Goal: Navigation & Orientation: Understand site structure

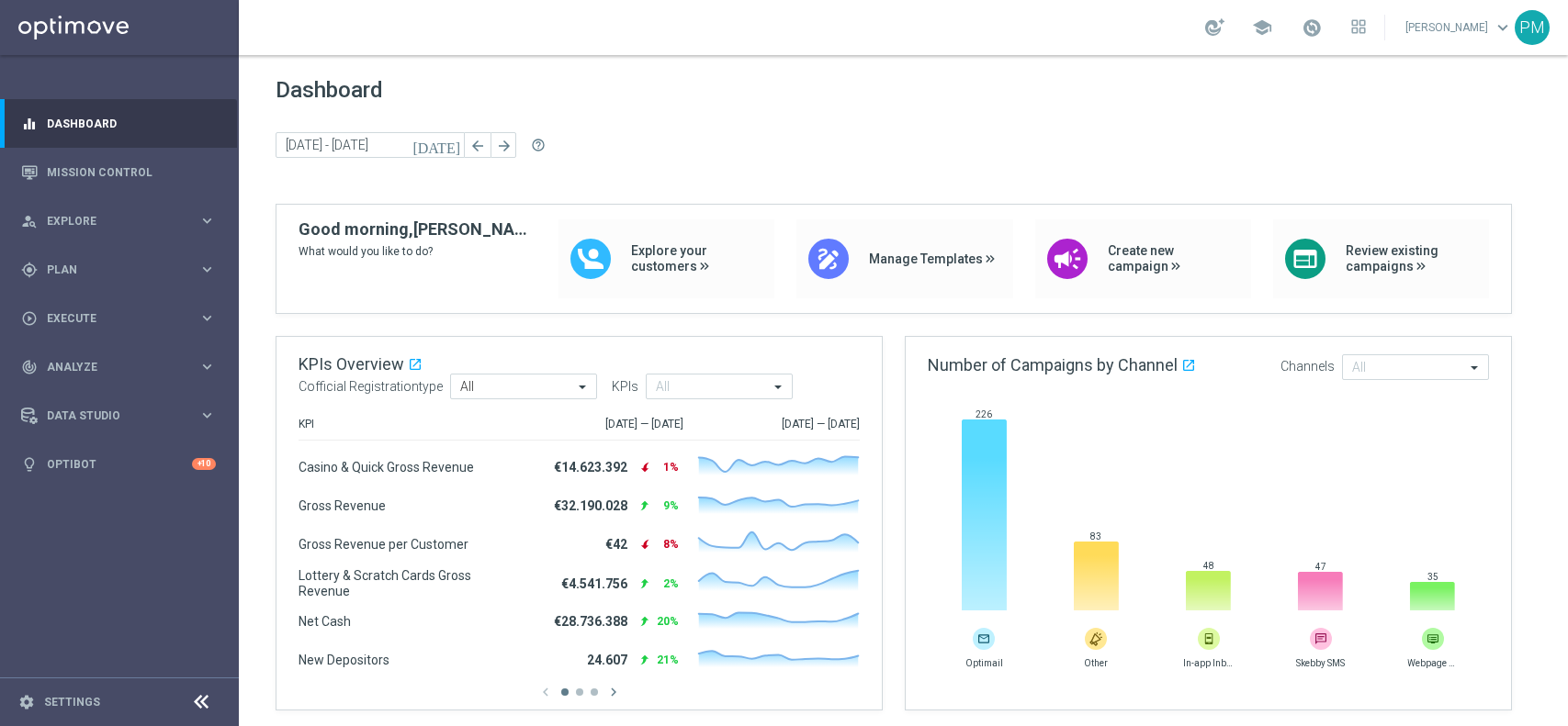
click at [1306, 26] on span at bounding box center [1311, 28] width 20 height 20
click at [990, 26] on div "school Last available data: [DATE] Batch process is scheduled to occur within t…" at bounding box center [904, 28] width 1329 height 55
click at [86, 265] on span "Plan" at bounding box center [123, 270] width 151 height 11
click at [816, 21] on div "school [PERSON_NAME] keyboard_arrow_down PM" at bounding box center [904, 28] width 1329 height 55
click at [907, 21] on div "school [PERSON_NAME] keyboard_arrow_down PM" at bounding box center [904, 28] width 1329 height 55
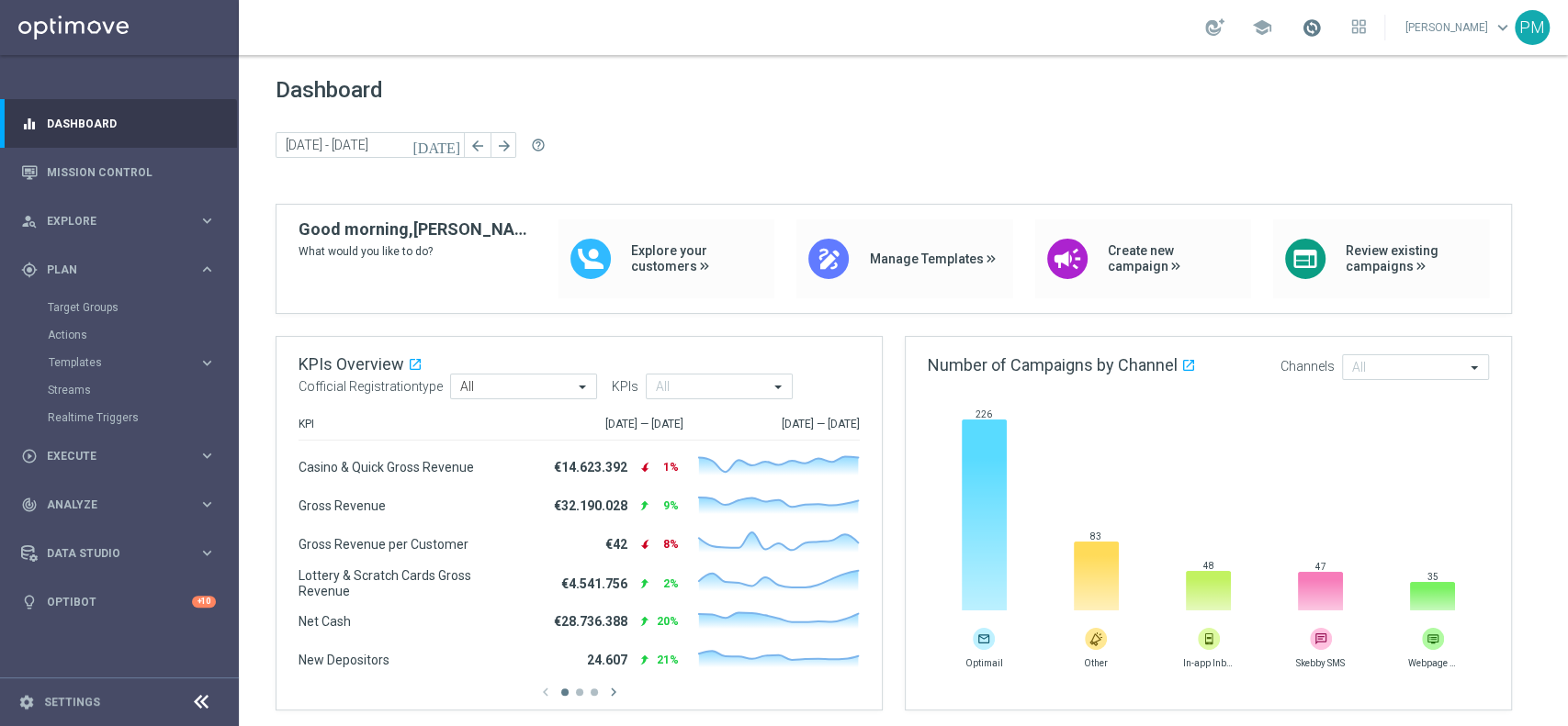
click at [1301, 29] on span at bounding box center [1311, 28] width 20 height 20
click at [1107, 30] on div "school Last available data: [DATE] Batch process is scheduled to occur within t…" at bounding box center [904, 28] width 1329 height 55
